Goal: Transaction & Acquisition: Purchase product/service

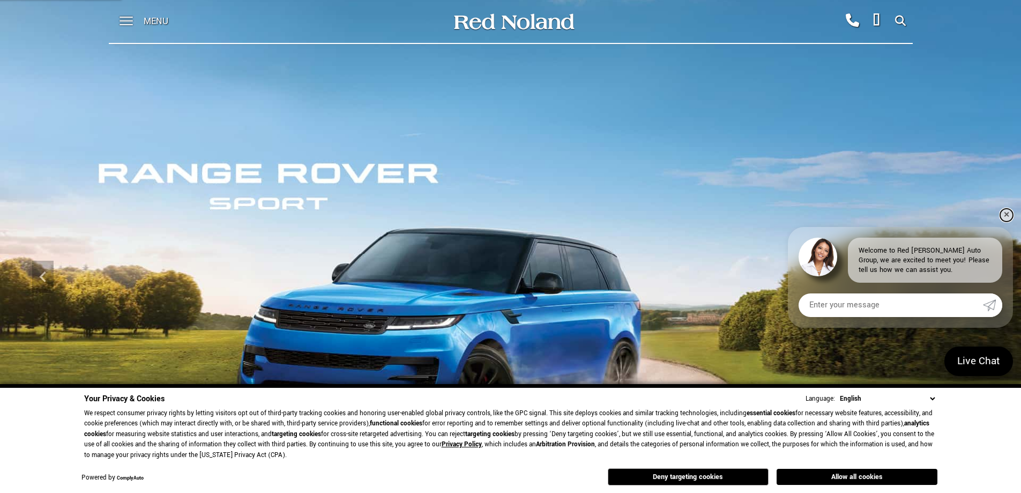
click at [1009, 214] on link "✕" at bounding box center [1007, 215] width 13 height 13
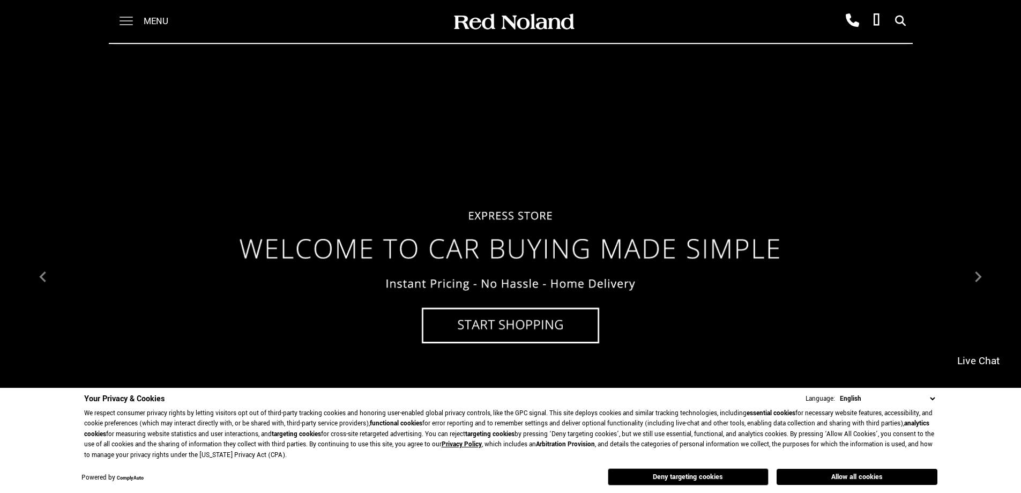
click at [123, 18] on span at bounding box center [126, 17] width 13 height 1
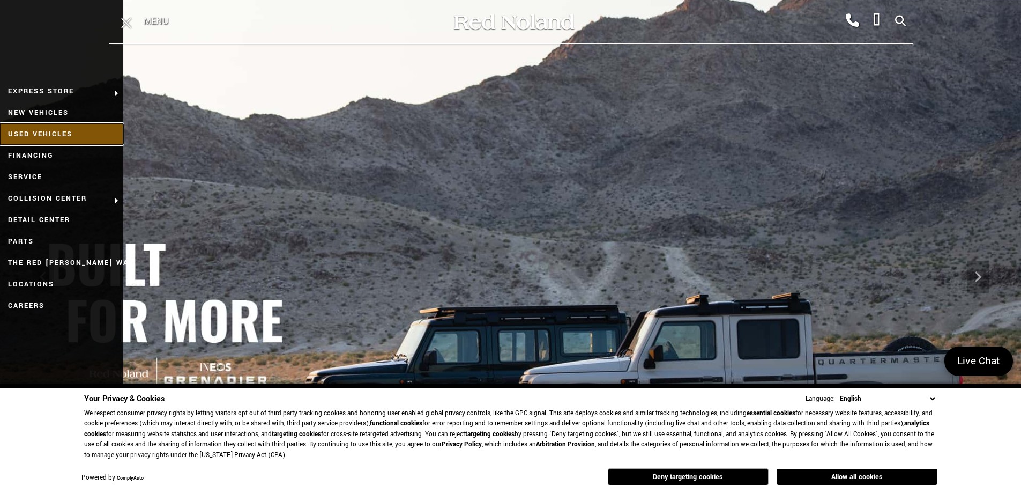
click at [57, 129] on link "Used Vehicles" at bounding box center [61, 133] width 123 height 21
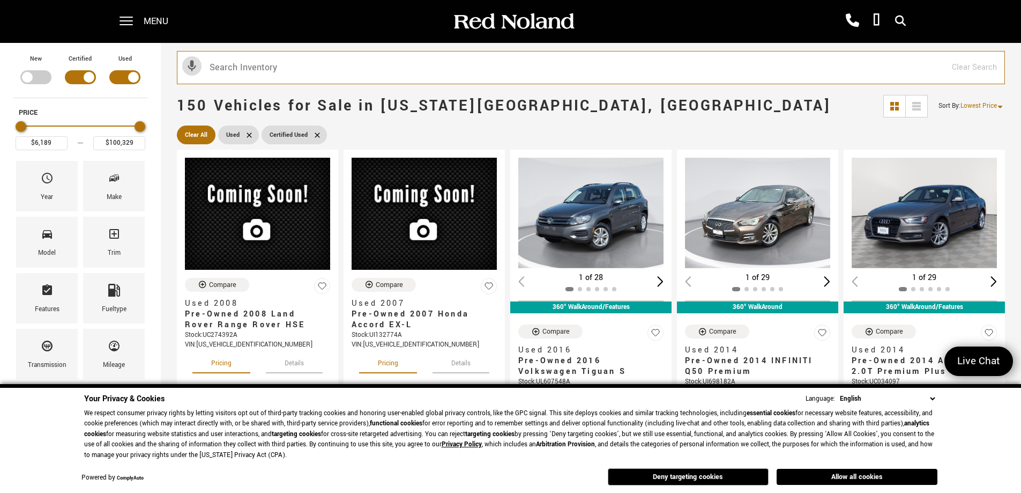
click at [273, 73] on input "text" at bounding box center [591, 67] width 828 height 33
type input "toyot"
type input "$32,178"
type input "$52,688"
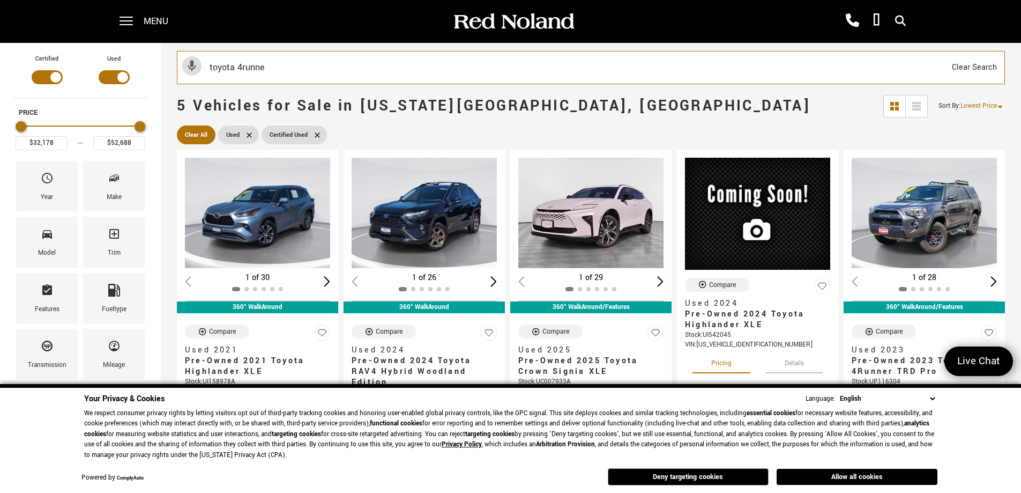
type input "toyota 4runner"
type input "$52,688"
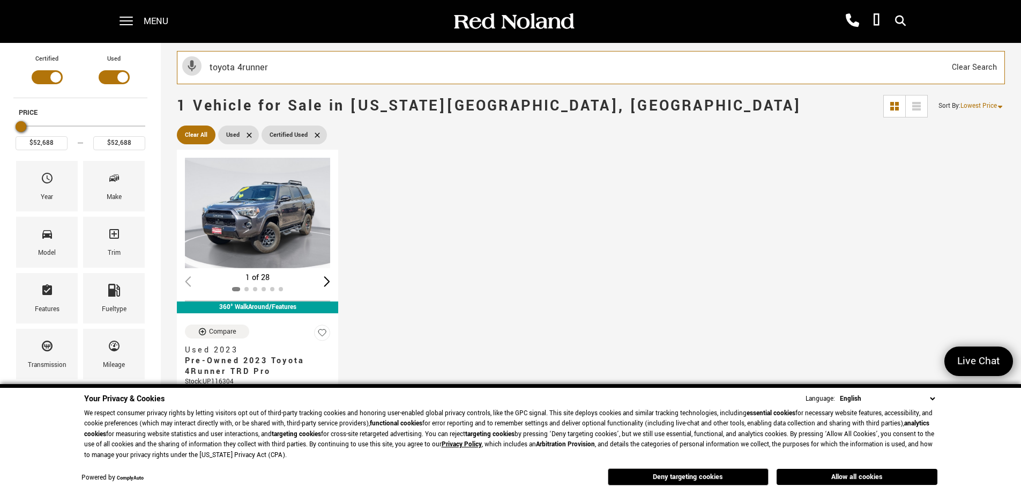
drag, startPoint x: 275, startPoint y: 72, endPoint x: 206, endPoint y: 65, distance: 69.0
click at [206, 65] on input "toyota 4runner" at bounding box center [591, 67] width 828 height 33
type input "lexus gx 460"
type input "$24,378"
type input "$60,189"
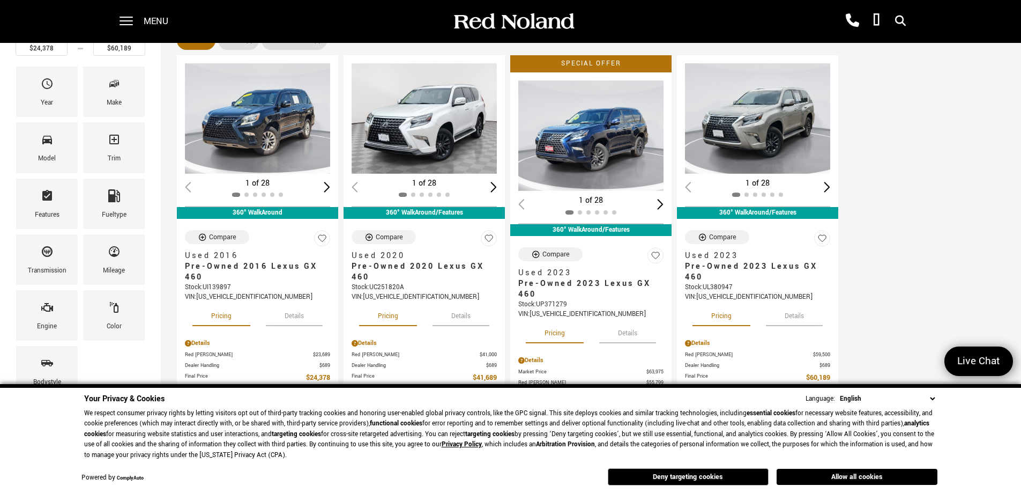
scroll to position [89, 0]
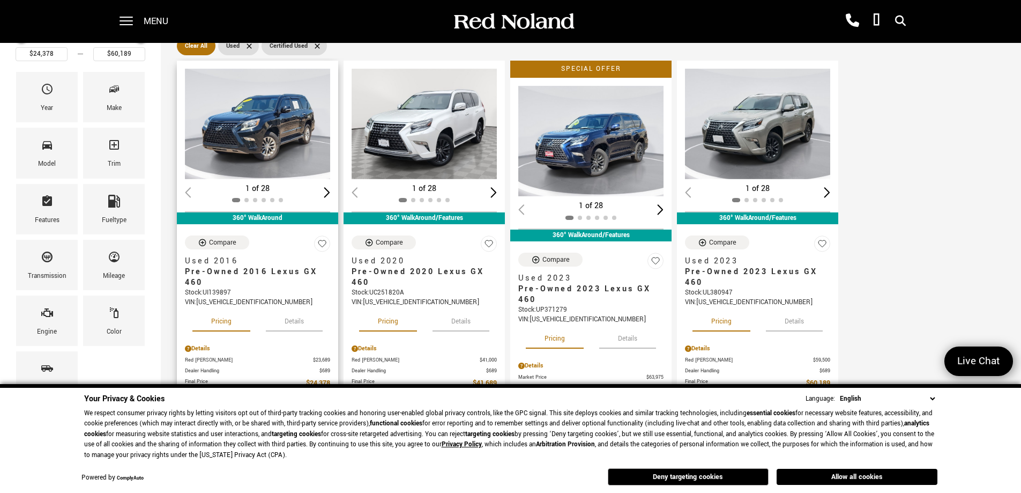
type input "lexus gx 460"
click at [325, 191] on div "Next slide" at bounding box center [327, 192] width 6 height 10
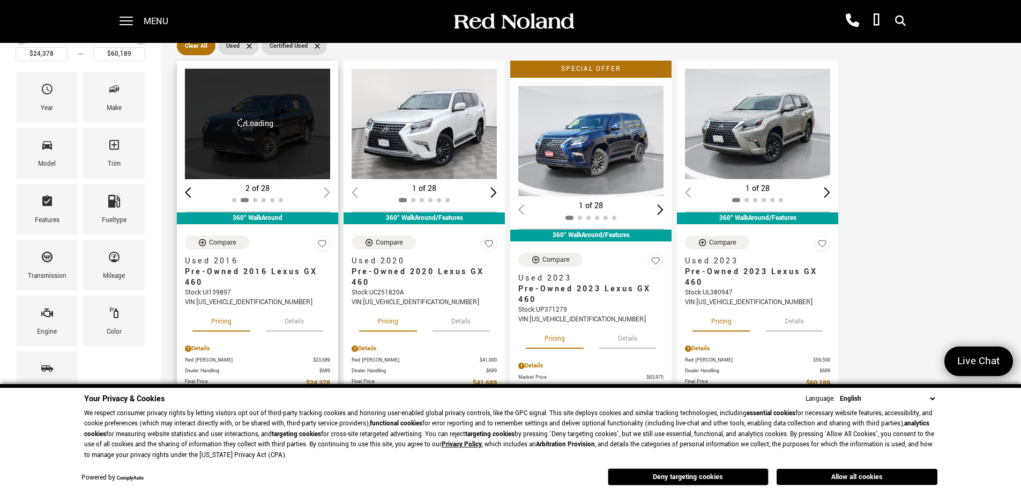
click at [325, 191] on div "2 of 28" at bounding box center [257, 189] width 145 height 12
click at [256, 135] on div "Loading... (28) View All Photos" at bounding box center [258, 124] width 147 height 110
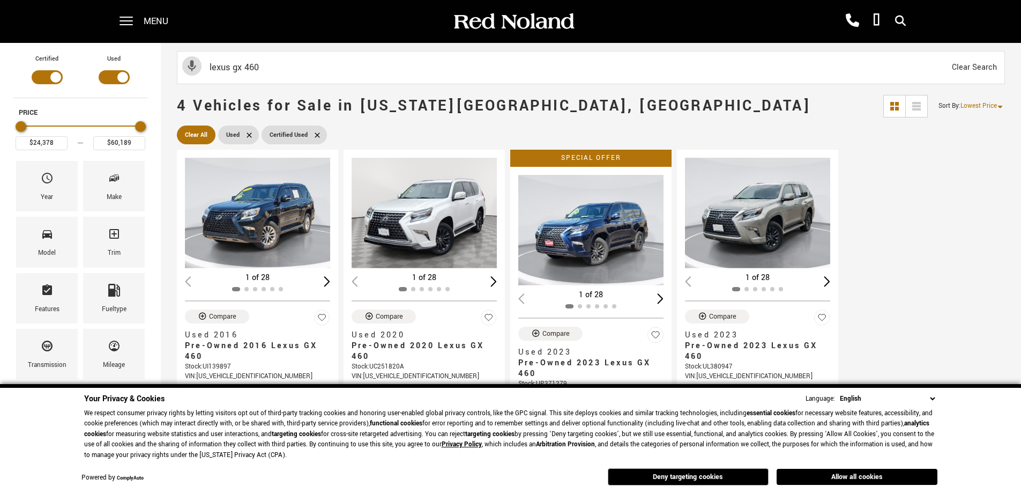
scroll to position [89, 0]
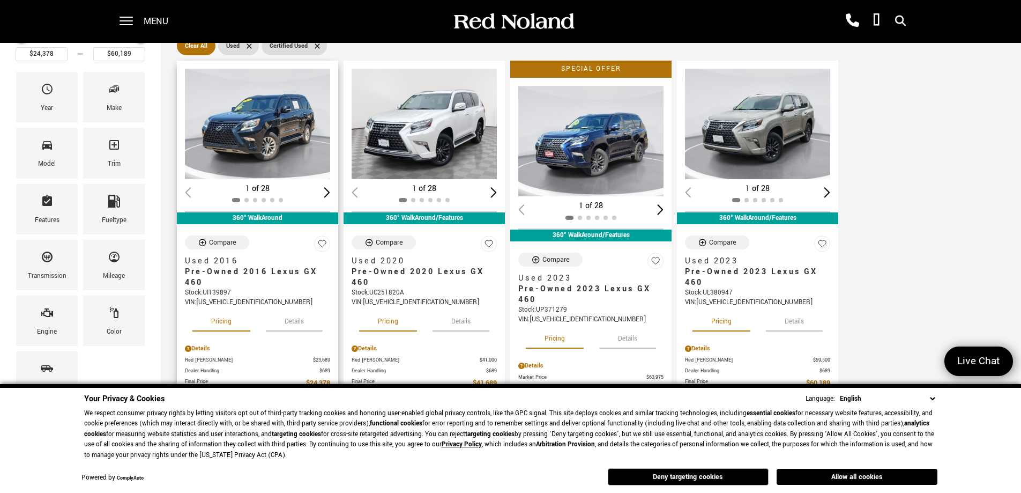
click at [271, 124] on img "1 / 2" at bounding box center [258, 124] width 147 height 110
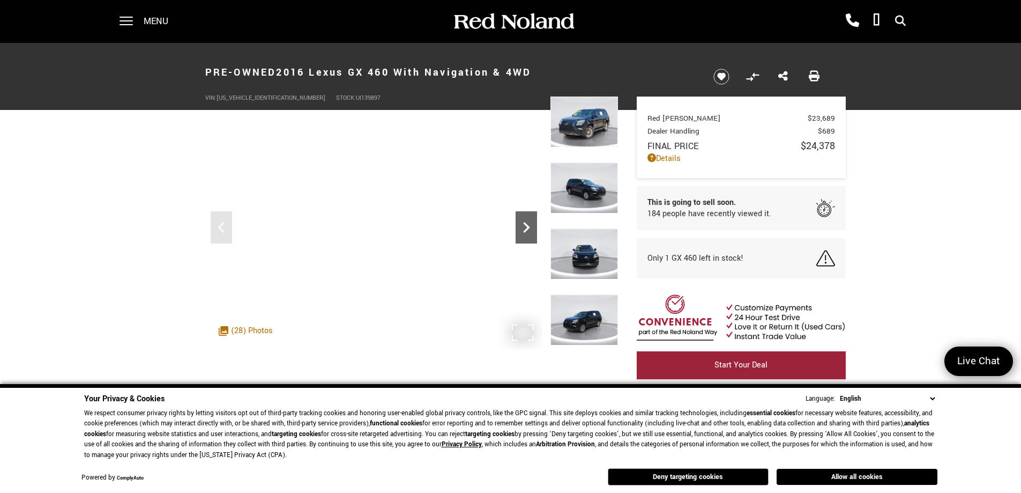
click at [523, 226] on icon "Next" at bounding box center [526, 227] width 21 height 21
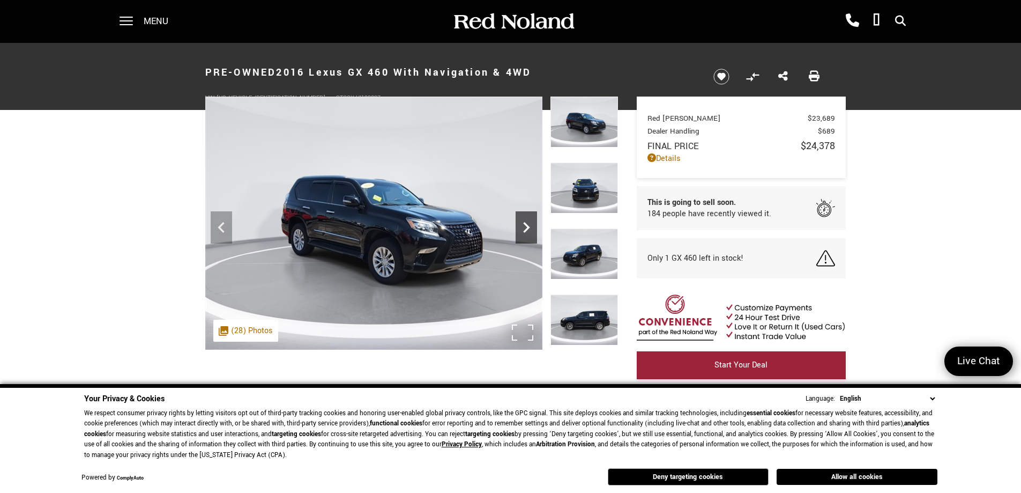
click at [523, 226] on icon "Next" at bounding box center [526, 227] width 21 height 21
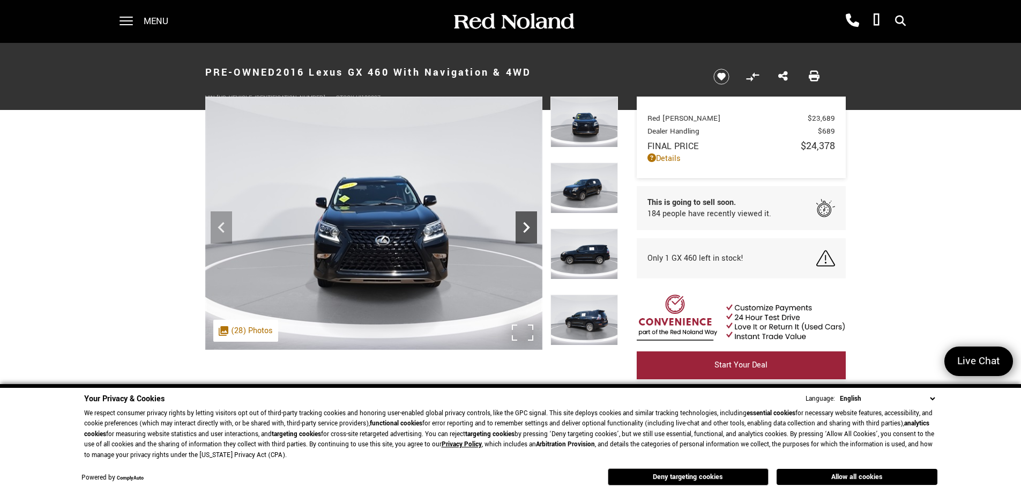
click at [523, 226] on icon "Next" at bounding box center [526, 227] width 21 height 21
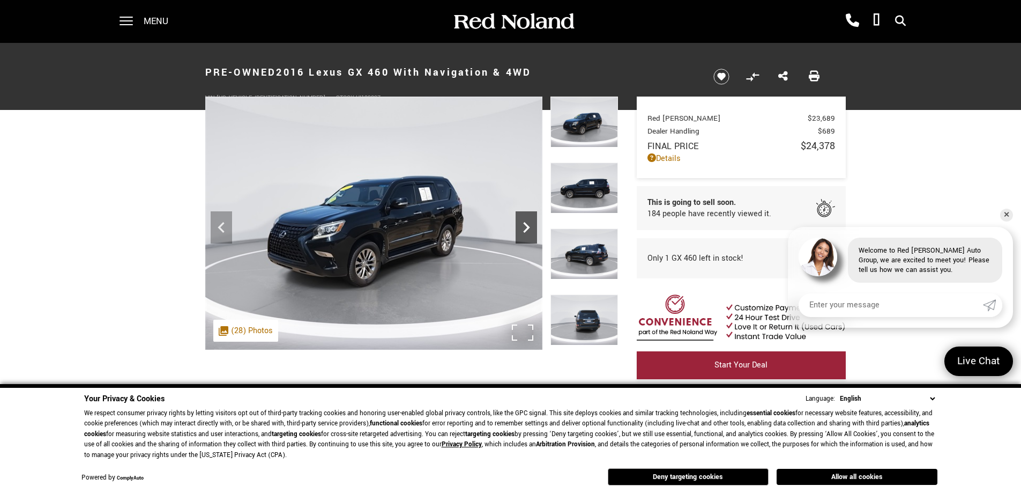
click at [523, 226] on icon "Next" at bounding box center [526, 227] width 21 height 21
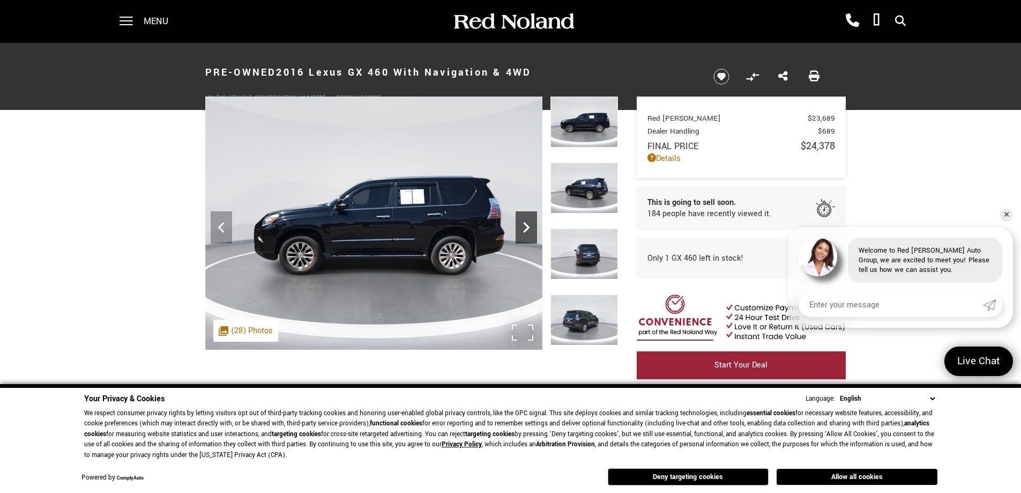
click at [523, 226] on icon "Next" at bounding box center [526, 227] width 21 height 21
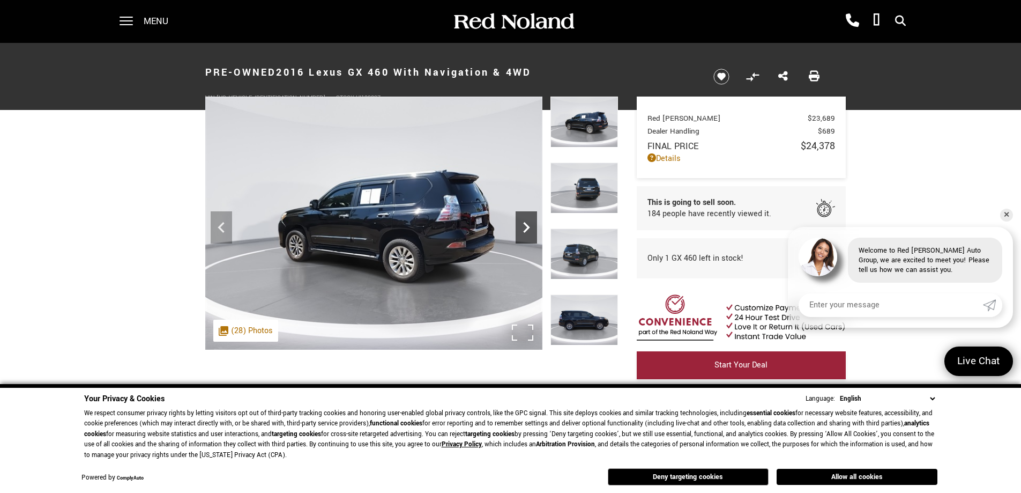
click at [523, 226] on icon "Next" at bounding box center [526, 227] width 21 height 21
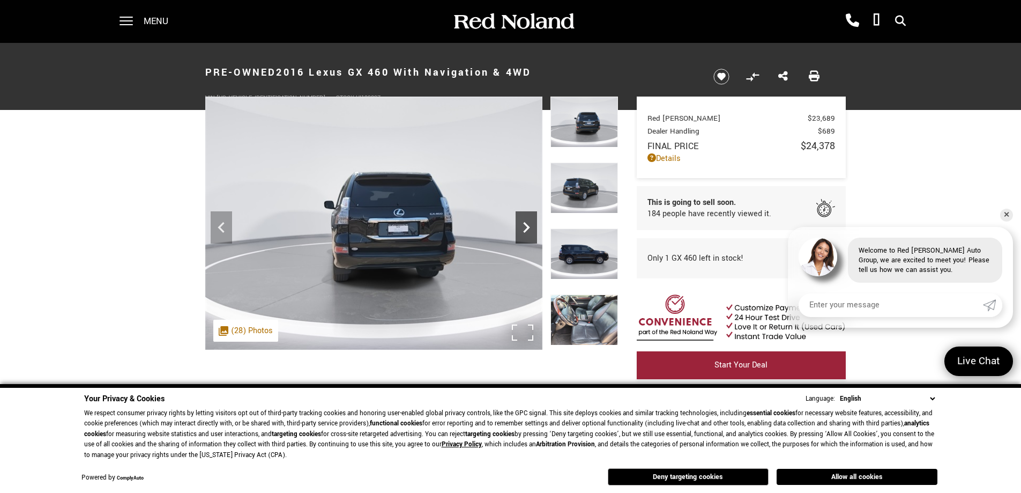
click at [523, 226] on icon "Next" at bounding box center [526, 227] width 21 height 21
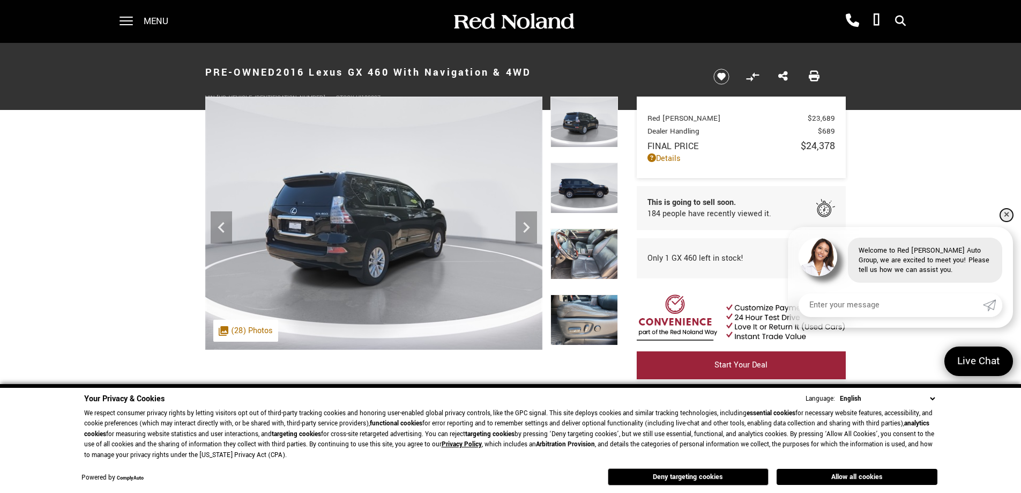
click at [1007, 216] on link "✕" at bounding box center [1007, 215] width 13 height 13
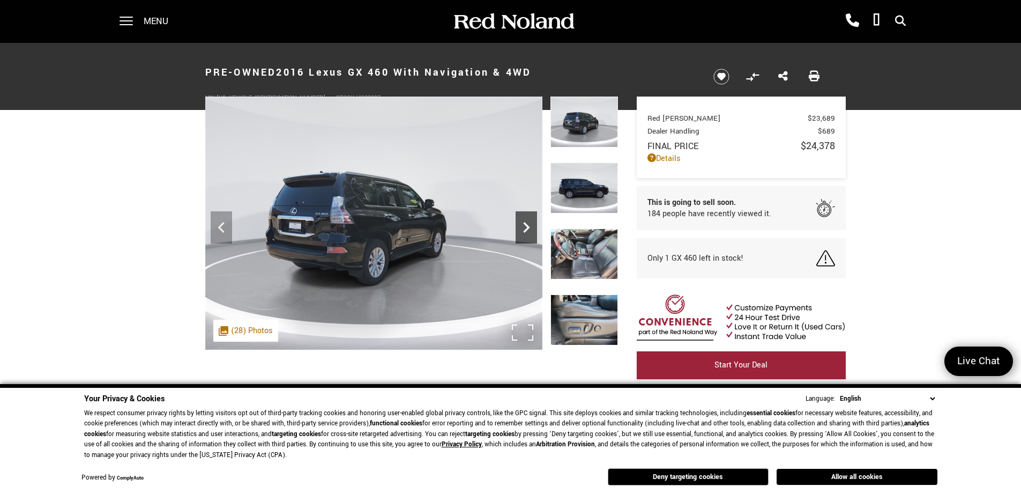
click at [530, 228] on icon "Next" at bounding box center [526, 227] width 21 height 21
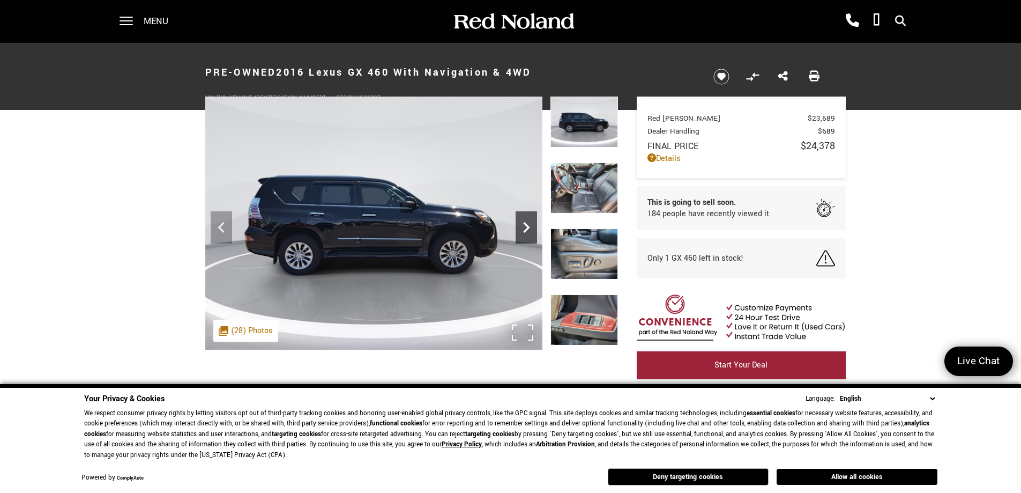
click at [530, 228] on icon "Next" at bounding box center [526, 227] width 21 height 21
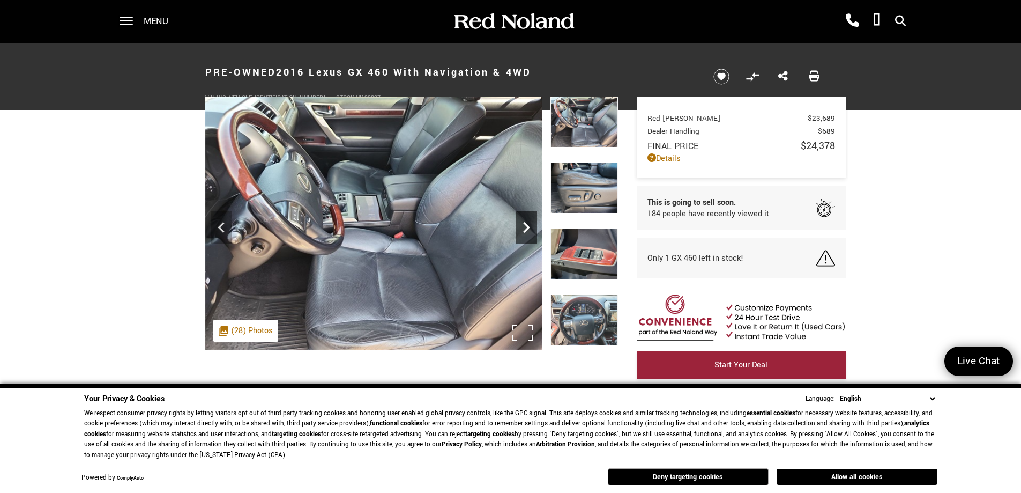
click at [530, 228] on icon "Next" at bounding box center [526, 227] width 21 height 21
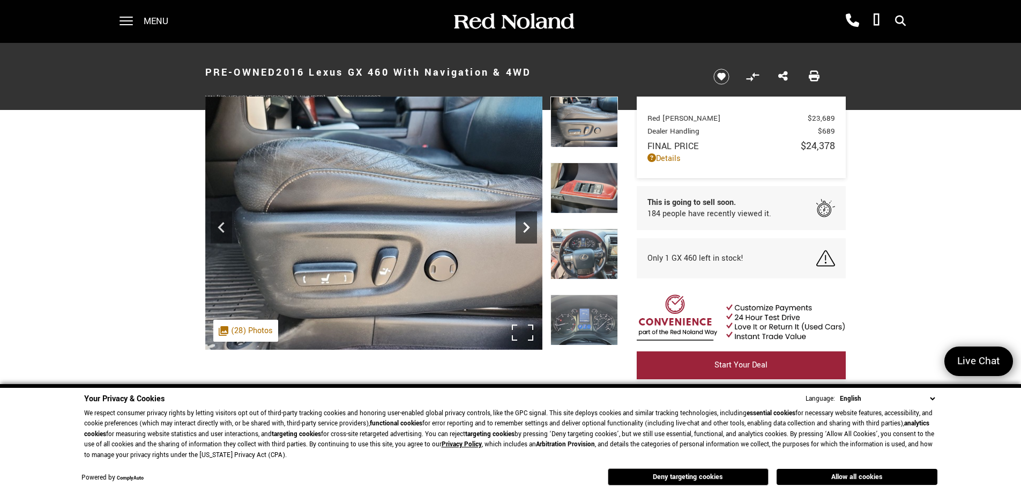
click at [530, 228] on icon "Next" at bounding box center [526, 227] width 21 height 21
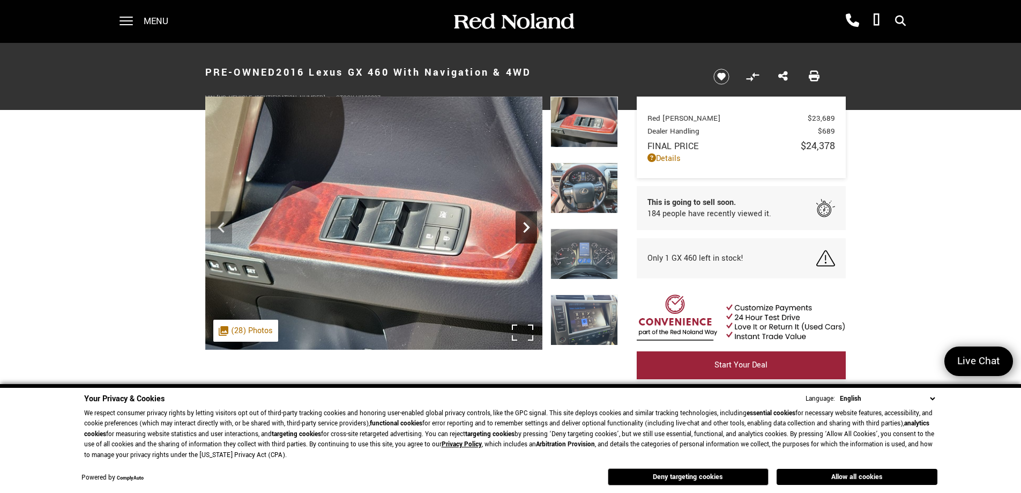
click at [530, 228] on icon "Next" at bounding box center [526, 227] width 21 height 21
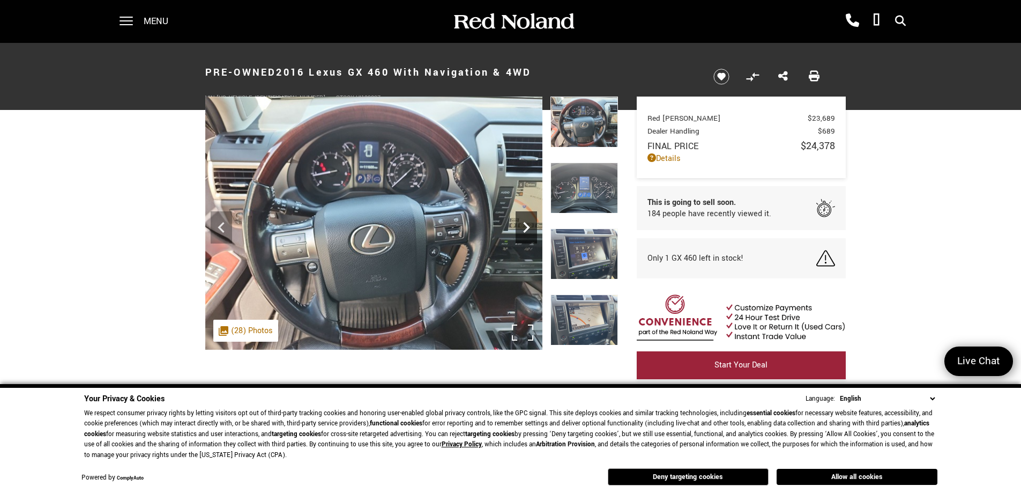
click at [530, 228] on icon "Next" at bounding box center [526, 227] width 21 height 21
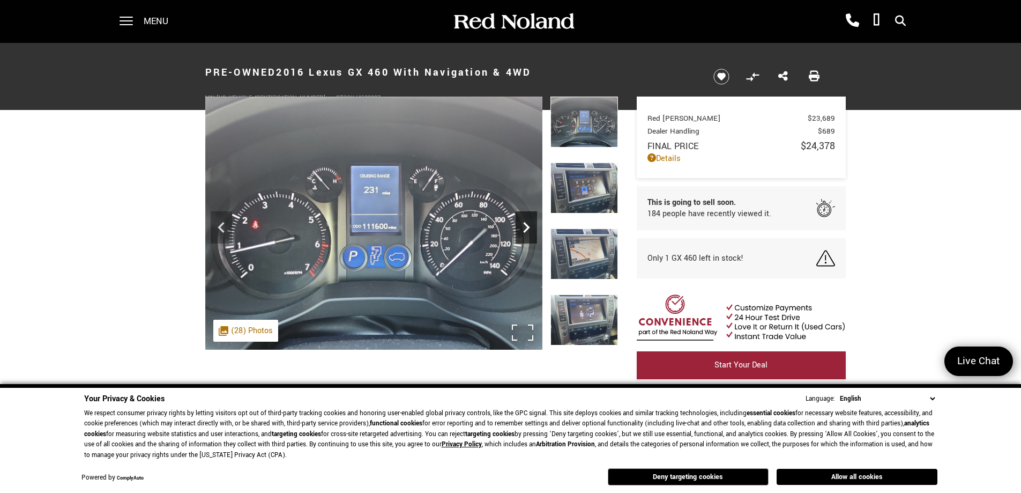
click at [530, 228] on icon "Next" at bounding box center [526, 227] width 21 height 21
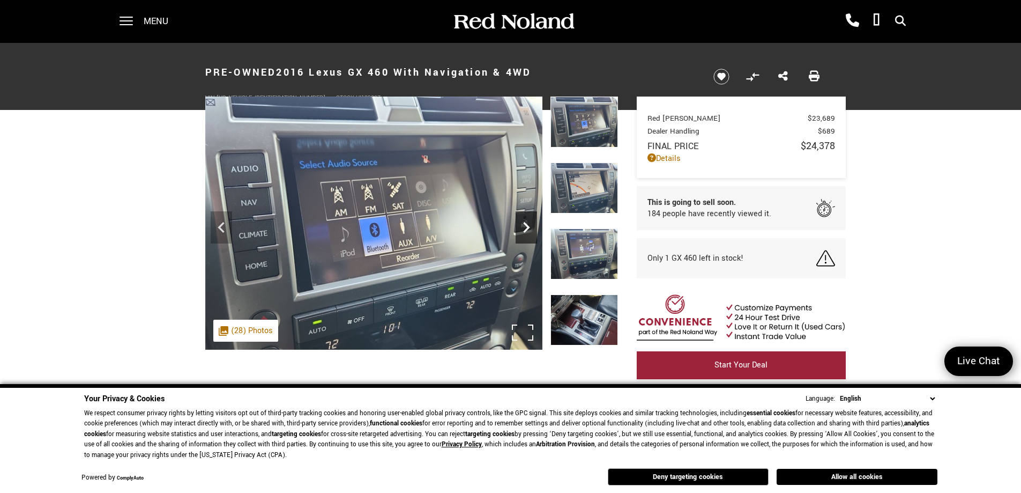
click at [530, 228] on icon "Next" at bounding box center [526, 227] width 21 height 21
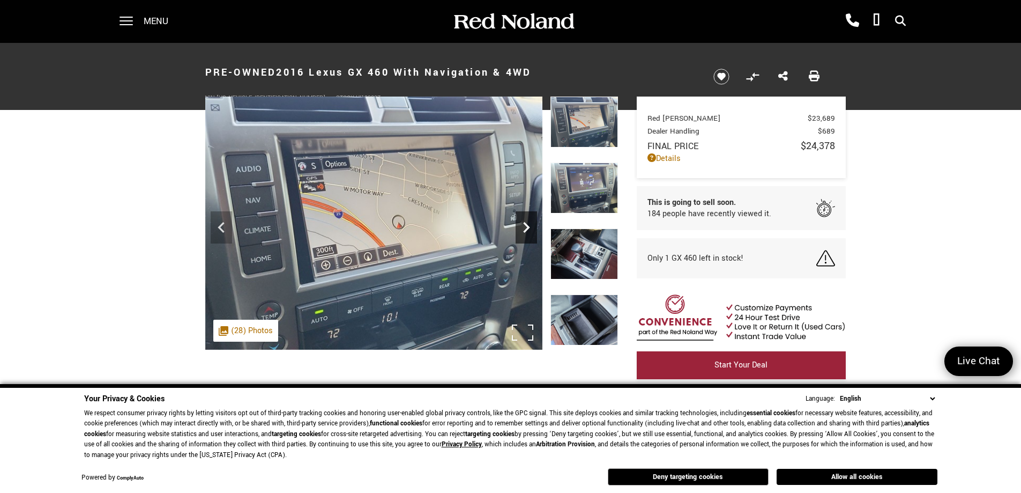
click at [530, 228] on icon "Next" at bounding box center [526, 227] width 21 height 21
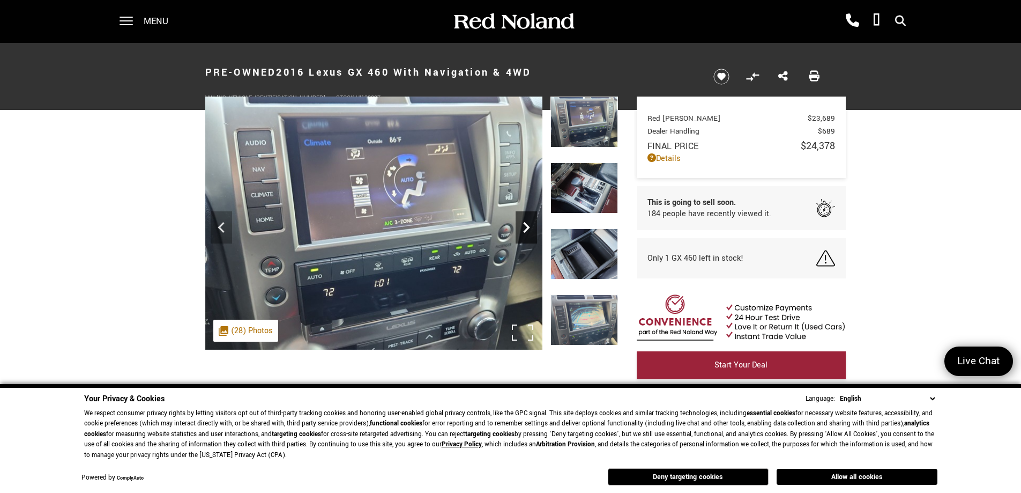
click at [530, 228] on icon "Next" at bounding box center [526, 227] width 21 height 21
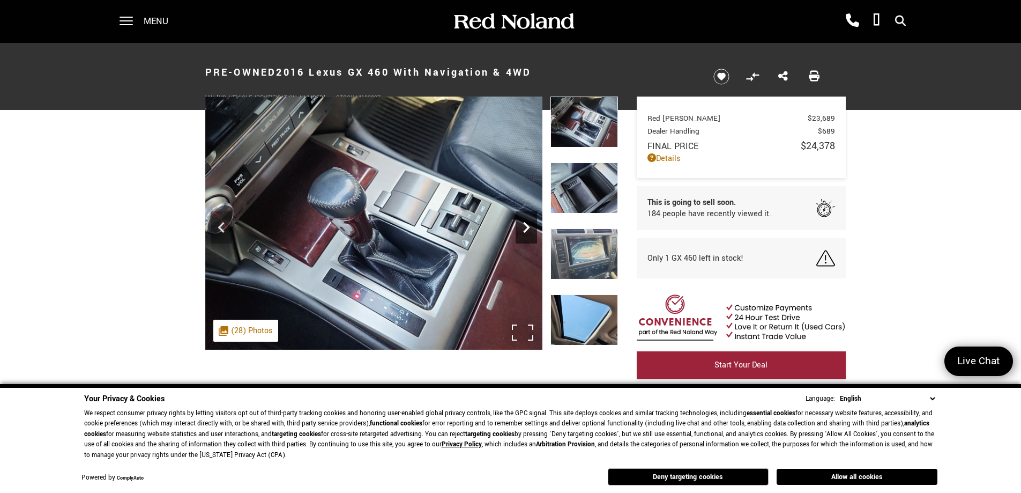
click at [530, 228] on icon "Next" at bounding box center [526, 227] width 21 height 21
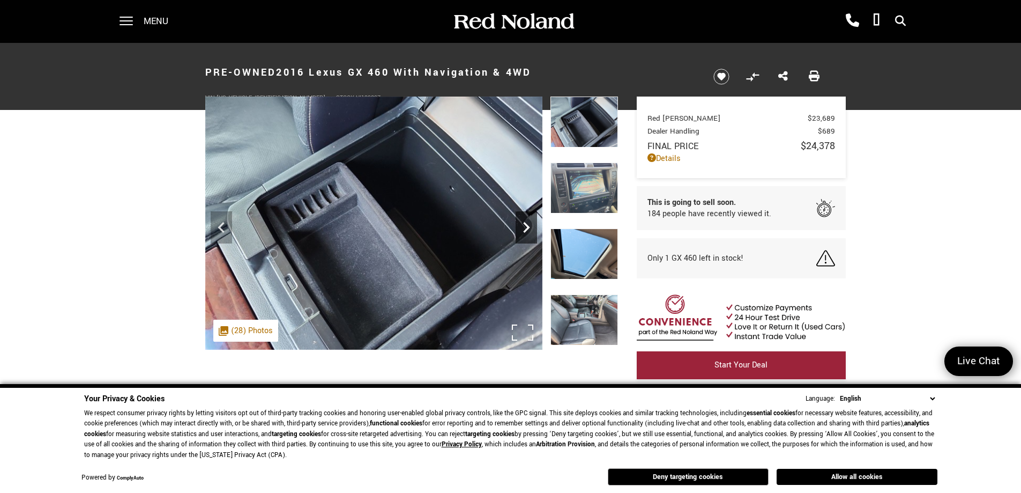
click at [530, 228] on icon "Next" at bounding box center [526, 227] width 21 height 21
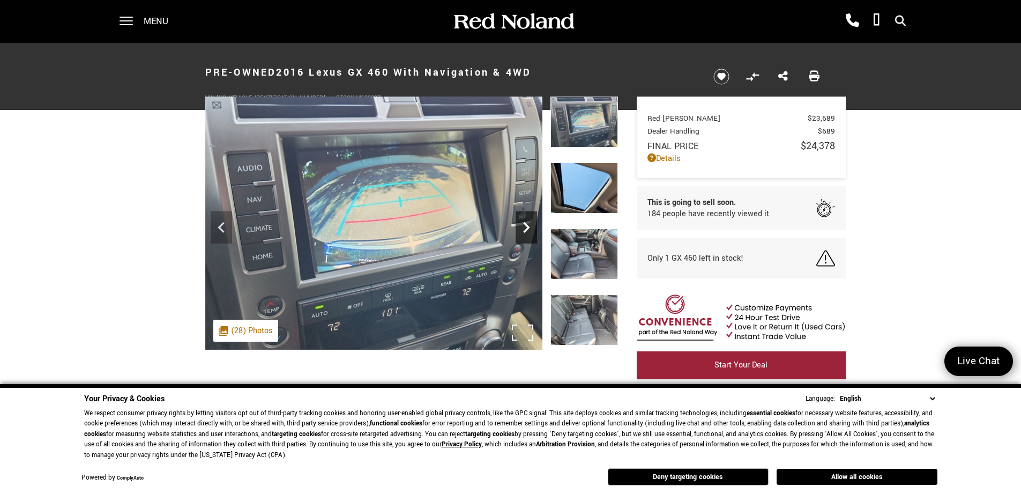
click at [530, 228] on icon "Next" at bounding box center [526, 227] width 21 height 21
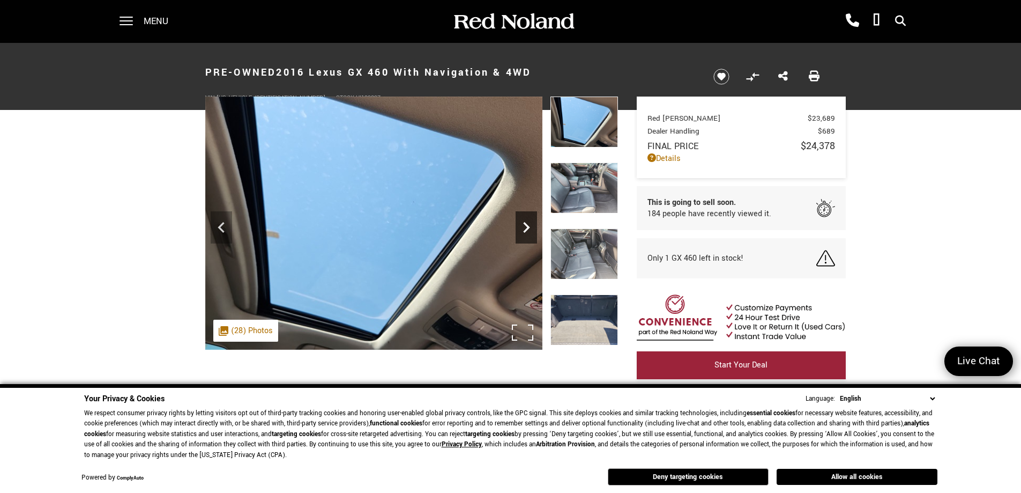
click at [530, 228] on icon "Next" at bounding box center [526, 227] width 21 height 21
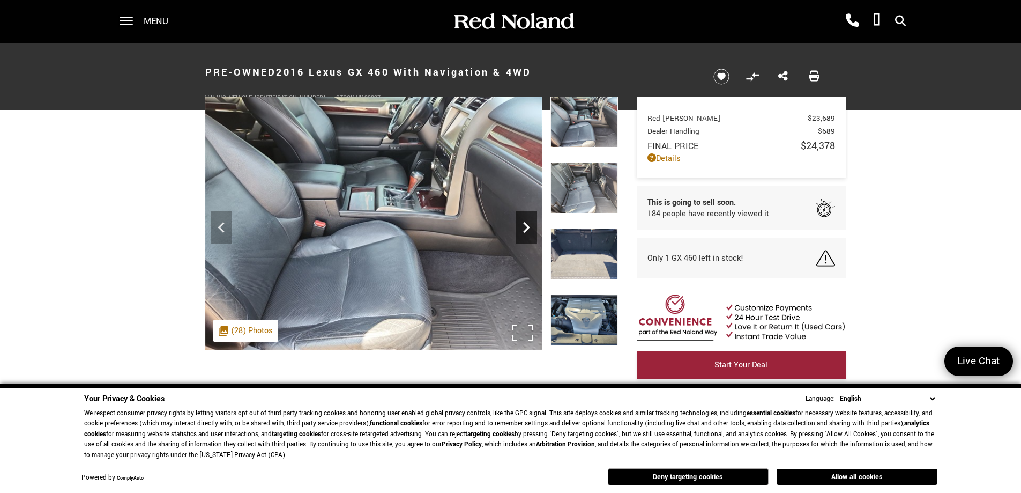
click at [530, 228] on icon "Next" at bounding box center [526, 227] width 21 height 21
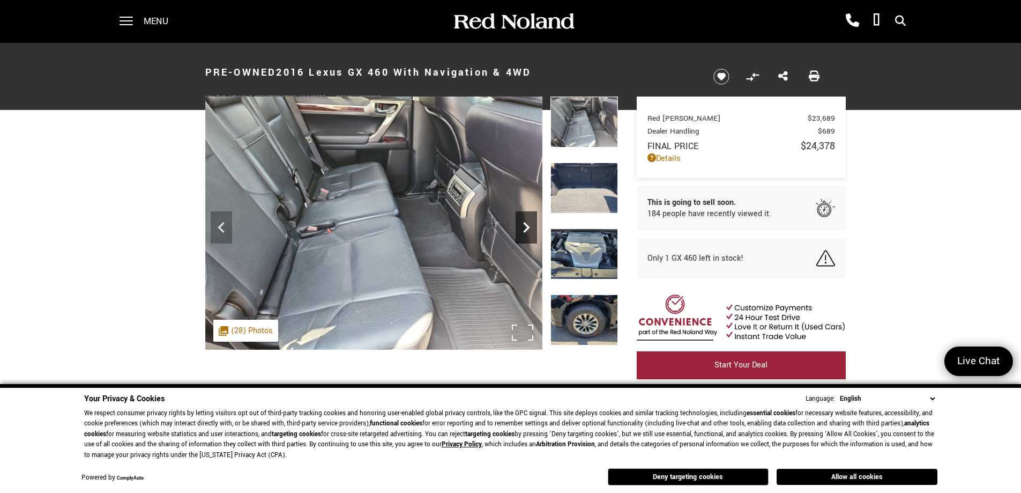
click at [530, 228] on icon "Next" at bounding box center [526, 227] width 21 height 21
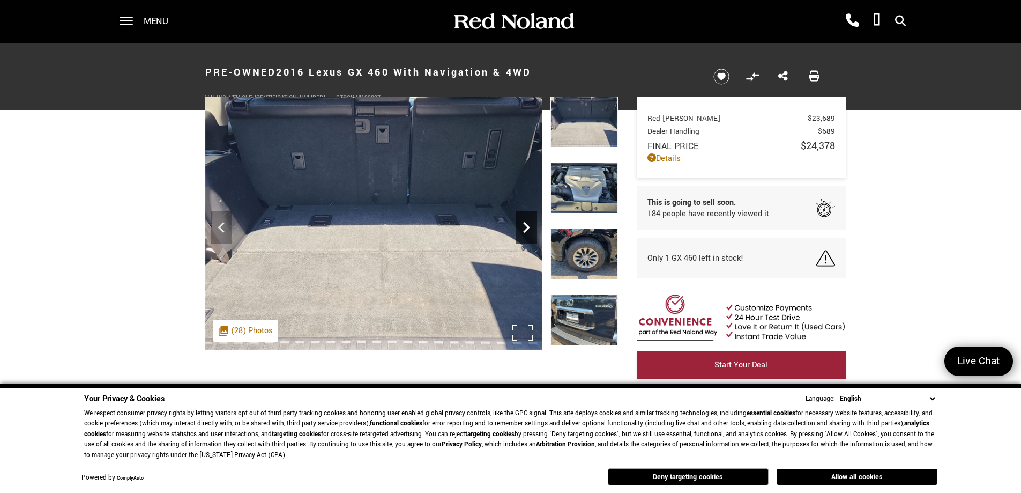
click at [530, 228] on icon "Next" at bounding box center [526, 227] width 21 height 21
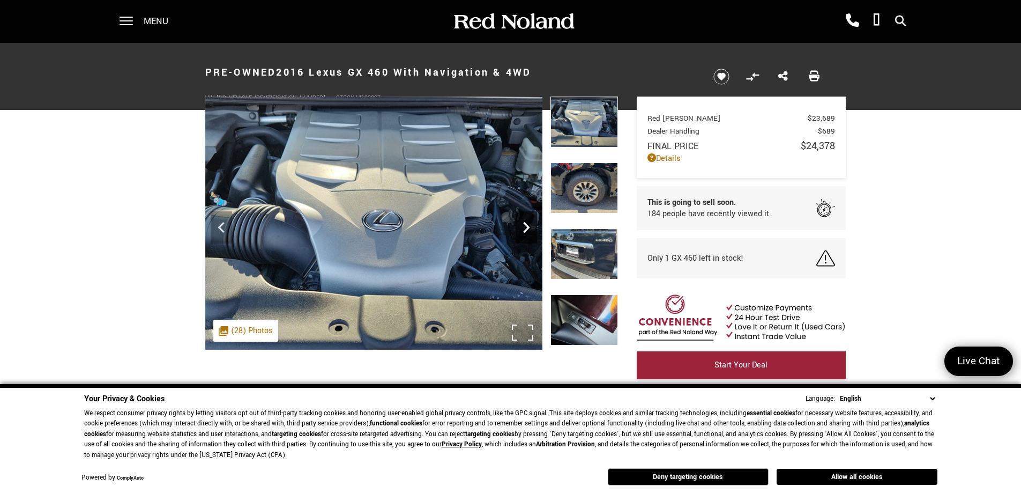
click at [530, 228] on icon "Next" at bounding box center [526, 227] width 21 height 21
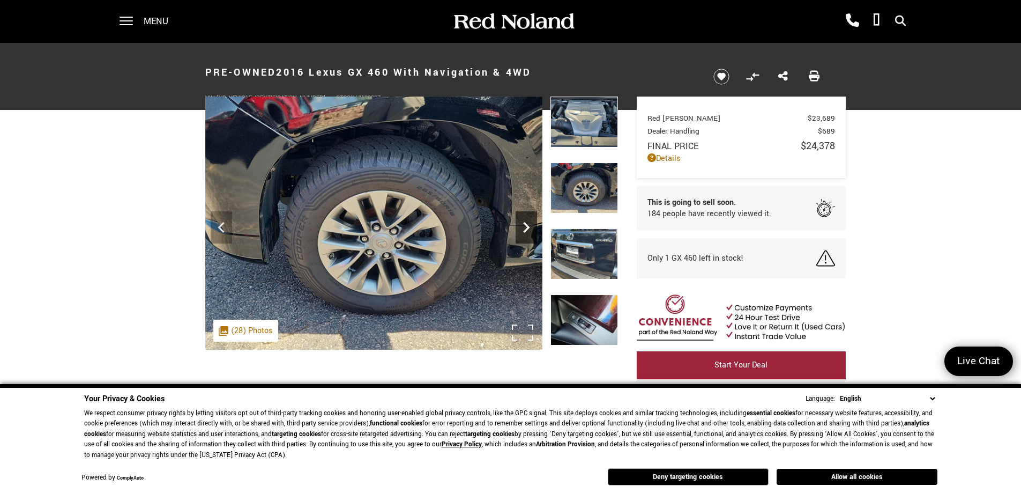
click at [530, 228] on icon "Next" at bounding box center [526, 227] width 21 height 21
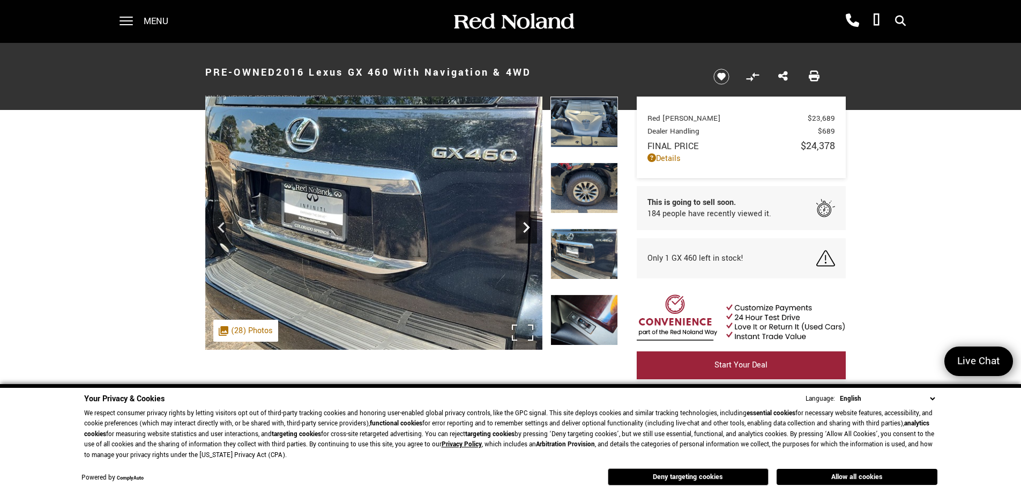
click at [530, 228] on icon "Next" at bounding box center [526, 227] width 21 height 21
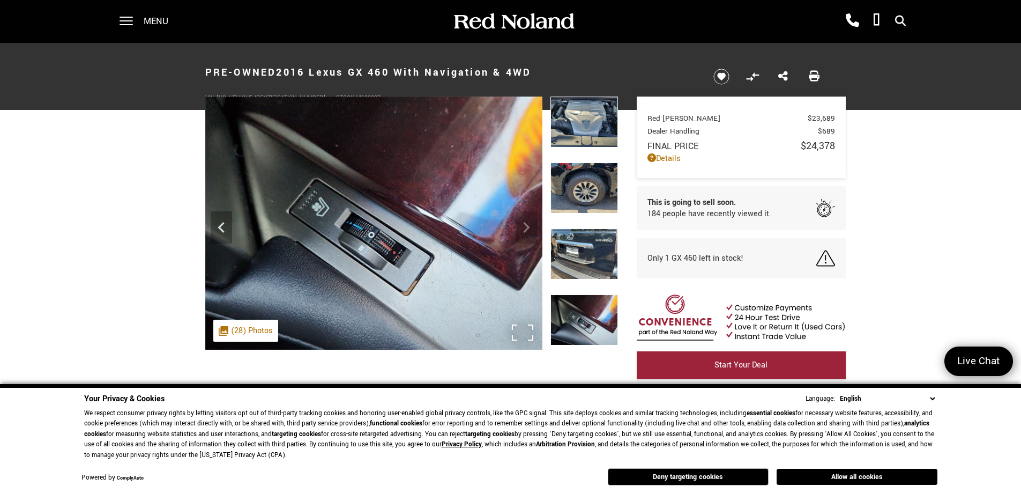
click at [530, 228] on img at bounding box center [373, 223] width 337 height 253
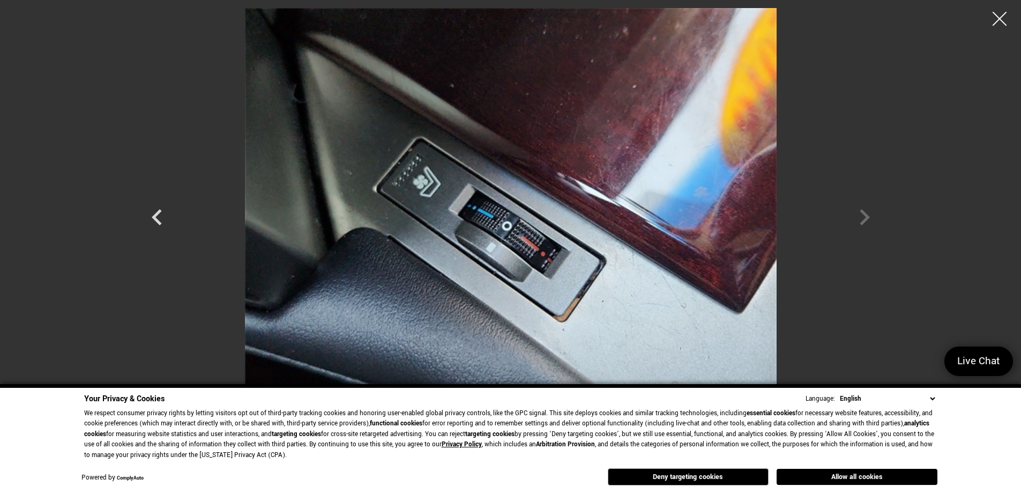
click at [999, 21] on div at bounding box center [1000, 19] width 28 height 28
